Goal: Task Accomplishment & Management: Manage account settings

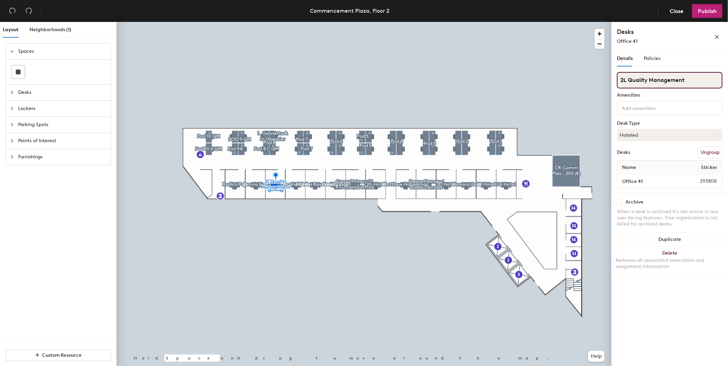
click at [547, 85] on div "Layout Neighborhoods (1) Spaces Desks Lockers Parking Spots Points of Interest …" at bounding box center [364, 195] width 728 height 347
type input "[PERSON_NAME]"
drag, startPoint x: 709, startPoint y: 13, endPoint x: 670, endPoint y: 133, distance: 126.6
click at [655, 105] on div "Commencement Plaza, Floor 2 Close Publish Layout Neighborhoods (1) Spaces Desks…" at bounding box center [364, 183] width 728 height 366
click at [666, 132] on button "Hoteled" at bounding box center [670, 135] width 106 height 12
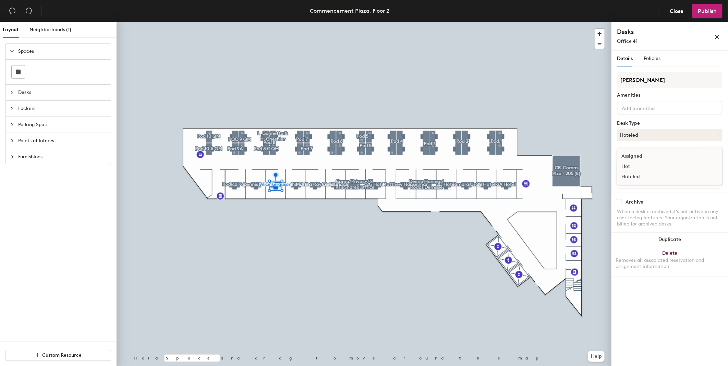
click at [638, 156] on div "Assigned" at bounding box center [651, 156] width 69 height 10
click at [705, 11] on span "Publish" at bounding box center [707, 11] width 19 height 7
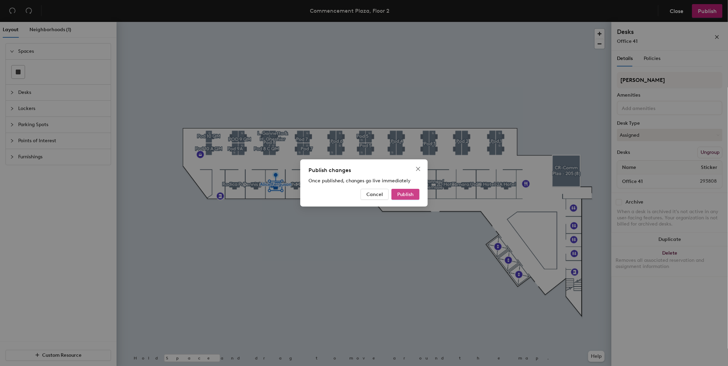
click at [404, 194] on span "Publish" at bounding box center [405, 195] width 16 height 6
